Goal: Task Accomplishment & Management: Use online tool/utility

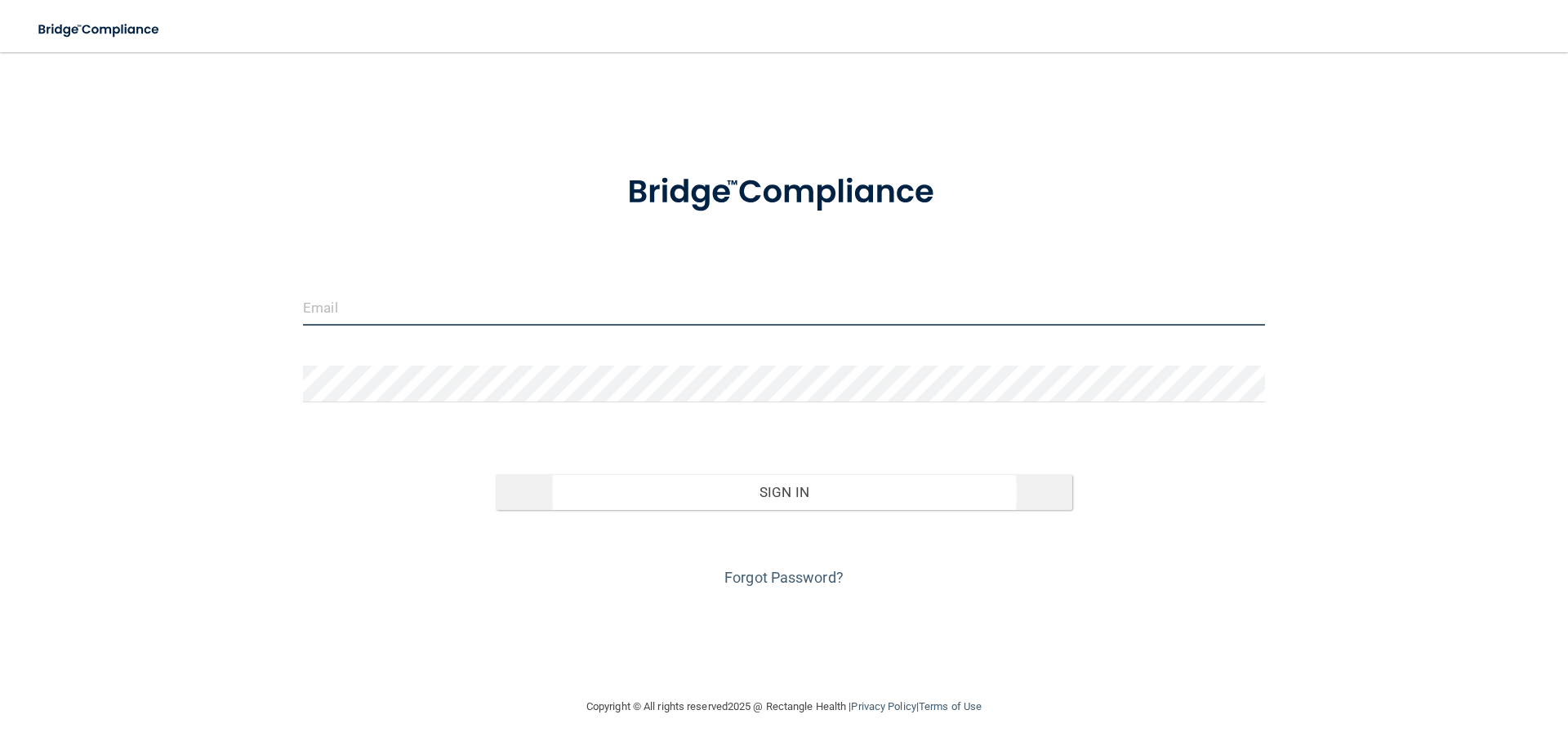
type input "[EMAIL_ADDRESS][DOMAIN_NAME]"
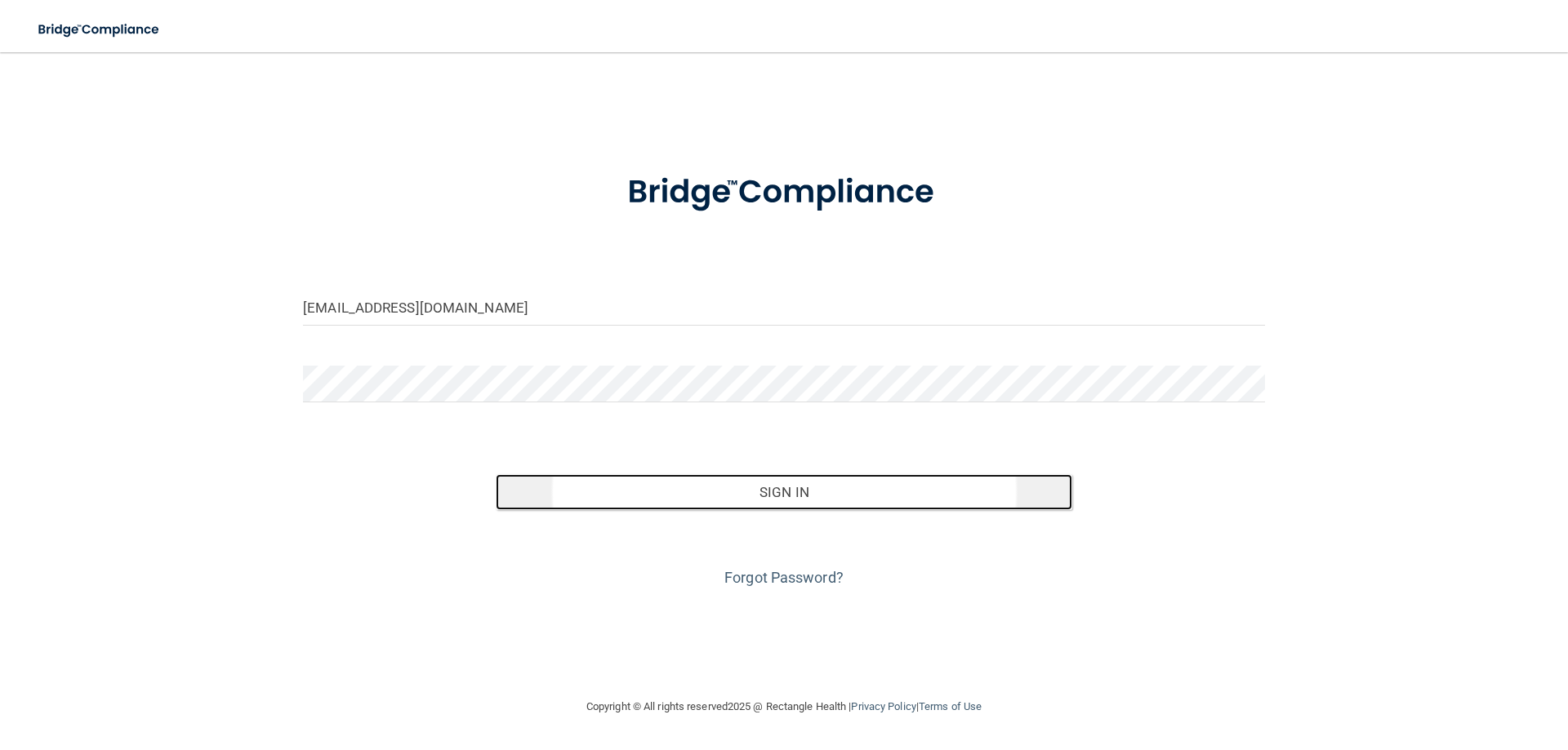
click at [774, 483] on button "Sign In" at bounding box center [785, 492] width 577 height 35
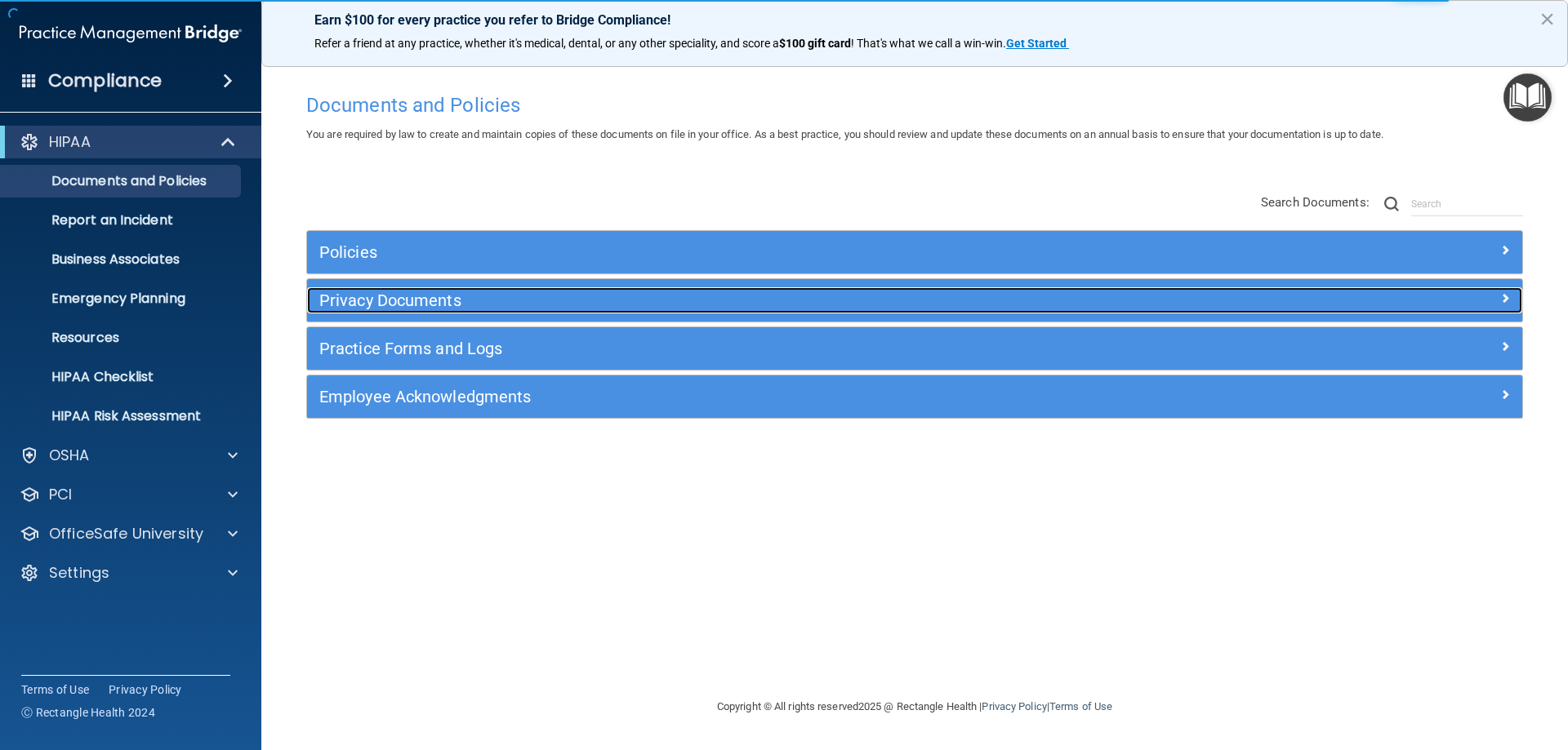
click at [364, 294] on h5 "Privacy Documents" at bounding box center [763, 300] width 887 height 18
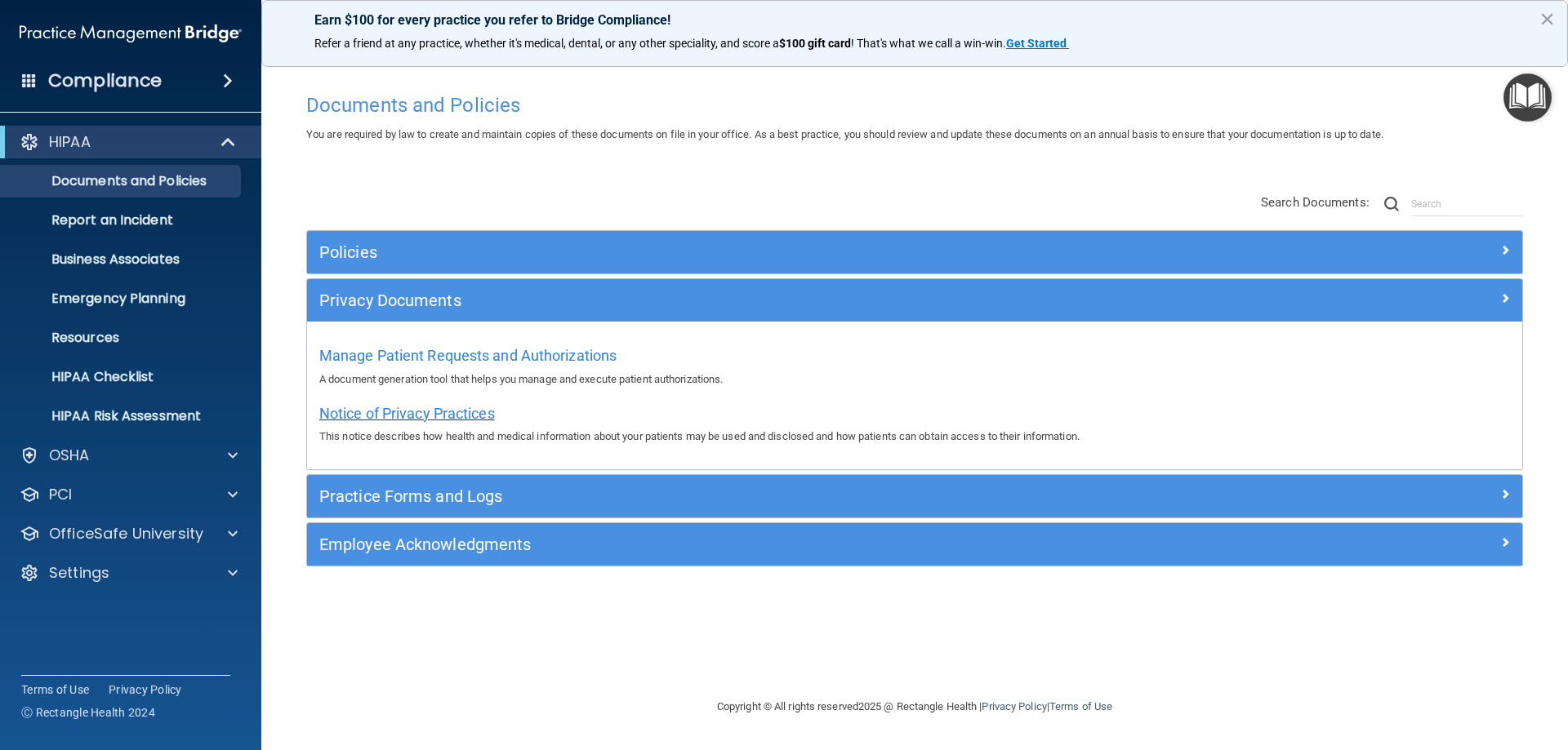
click at [387, 411] on span "Notice of Privacy Practices" at bounding box center [407, 414] width 176 height 17
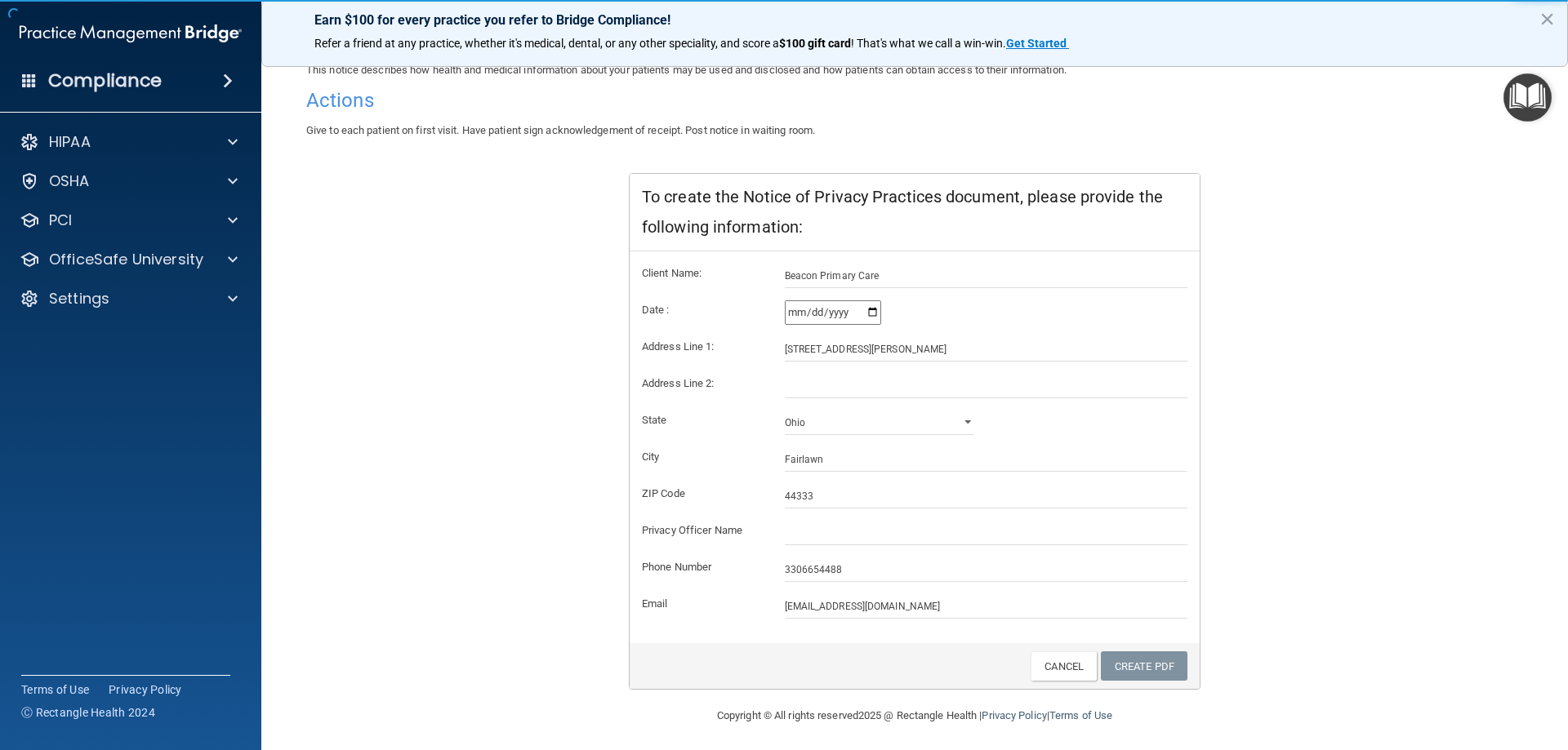
scroll to position [156, 0]
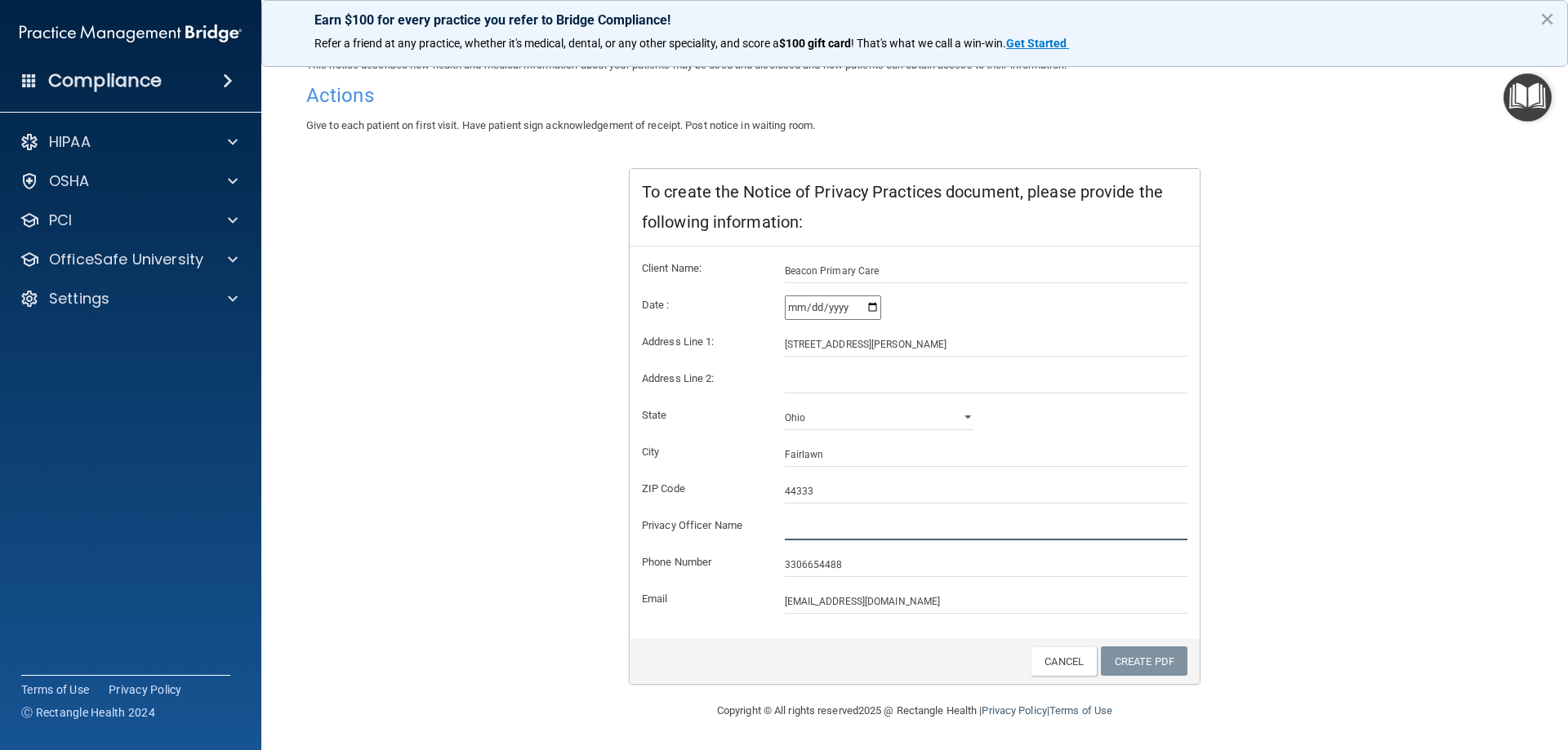
click at [798, 535] on input "text" at bounding box center [987, 528] width 404 height 24
type input "j"
type input "[PERSON_NAME], MD"
click at [1125, 664] on link "Create PDF" at bounding box center [1144, 661] width 87 height 30
